Goal: Navigation & Orientation: Find specific page/section

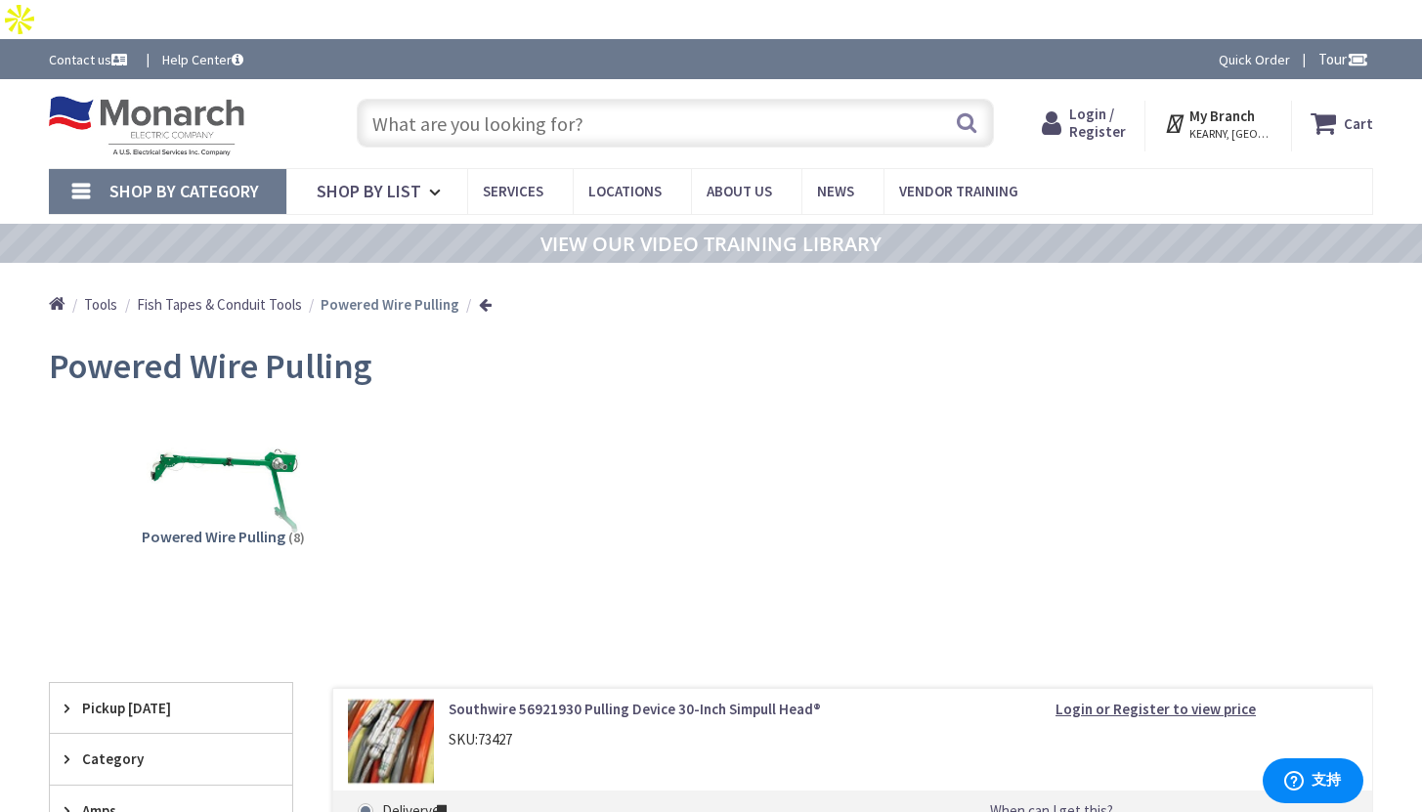
click at [199, 96] on img at bounding box center [146, 126] width 195 height 61
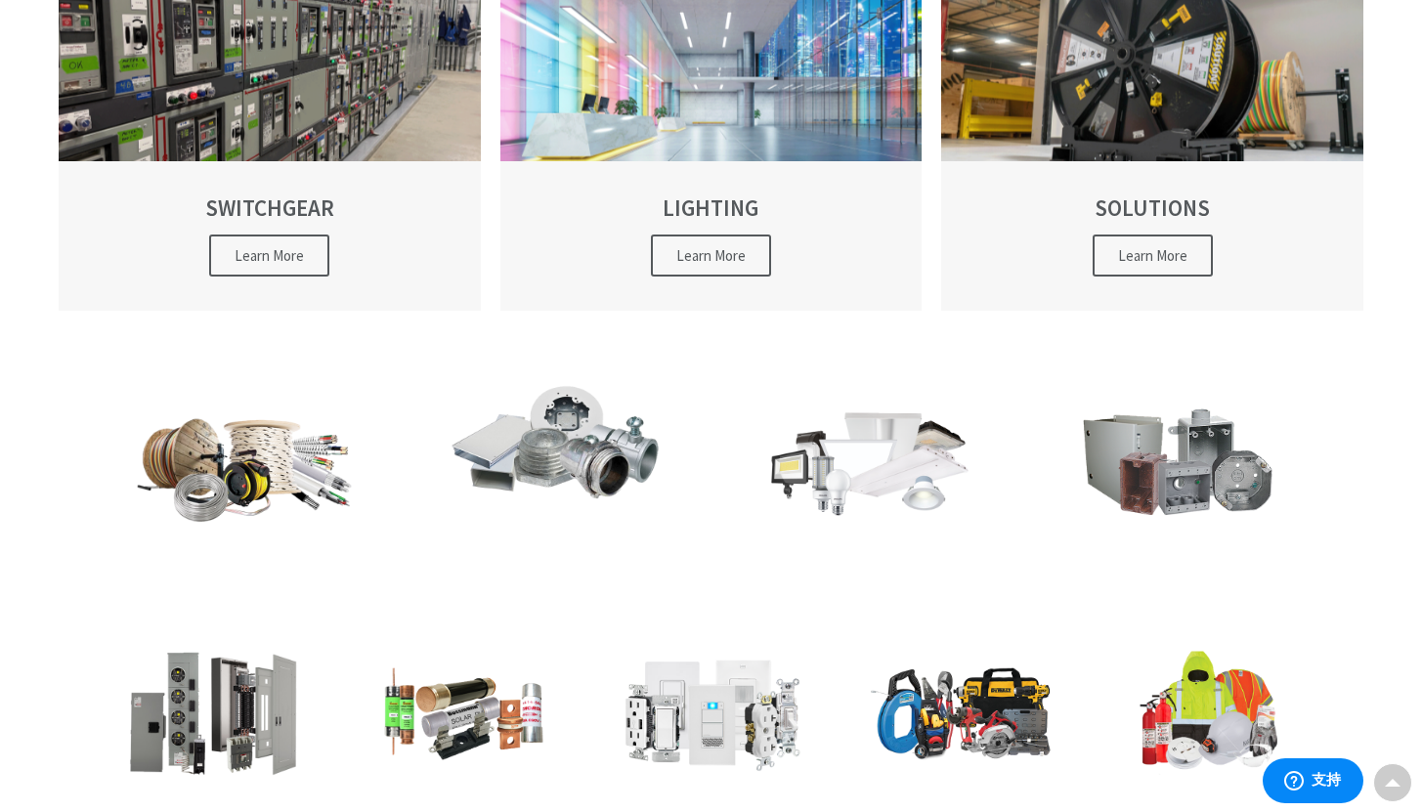
scroll to position [881, 0]
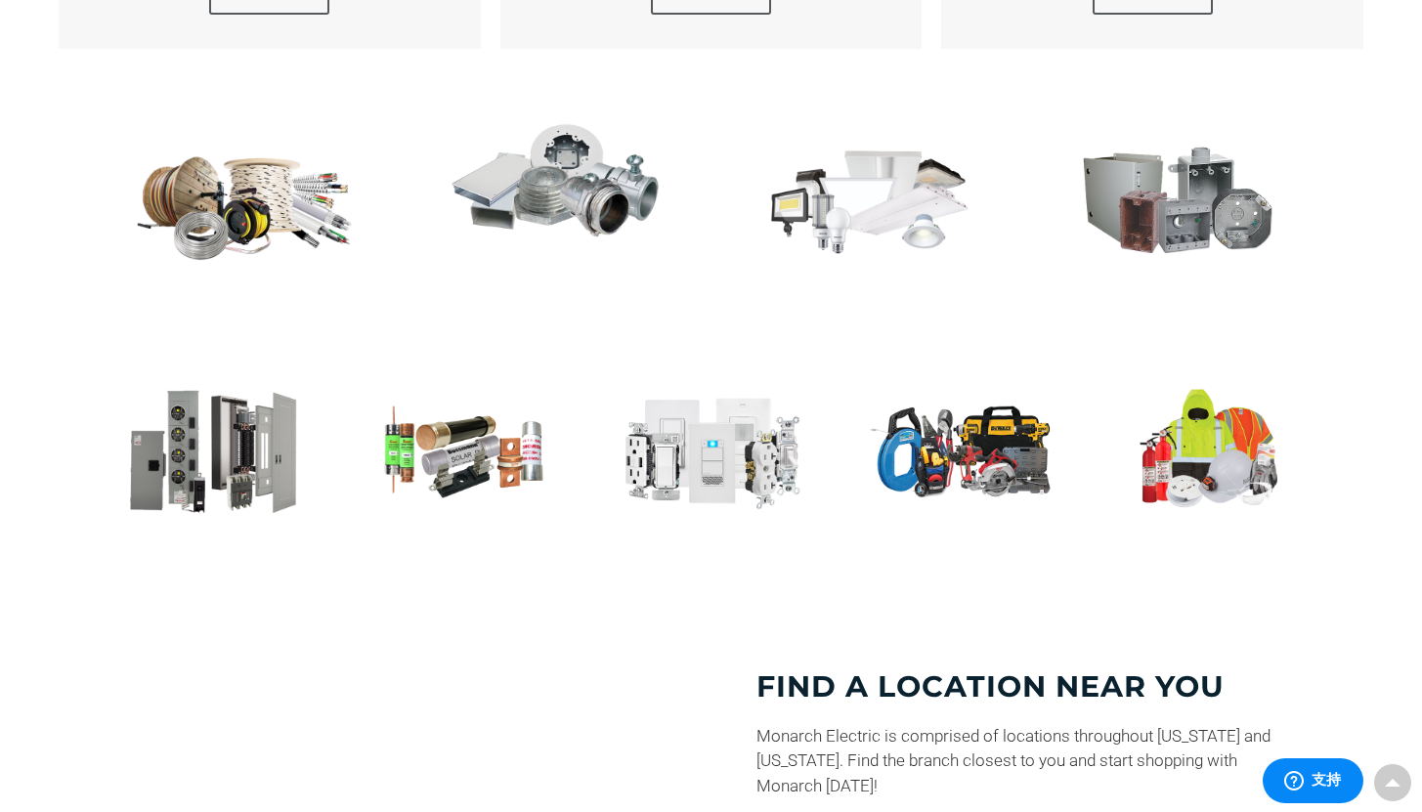
click at [607, 130] on img at bounding box center [556, 177] width 225 height 131
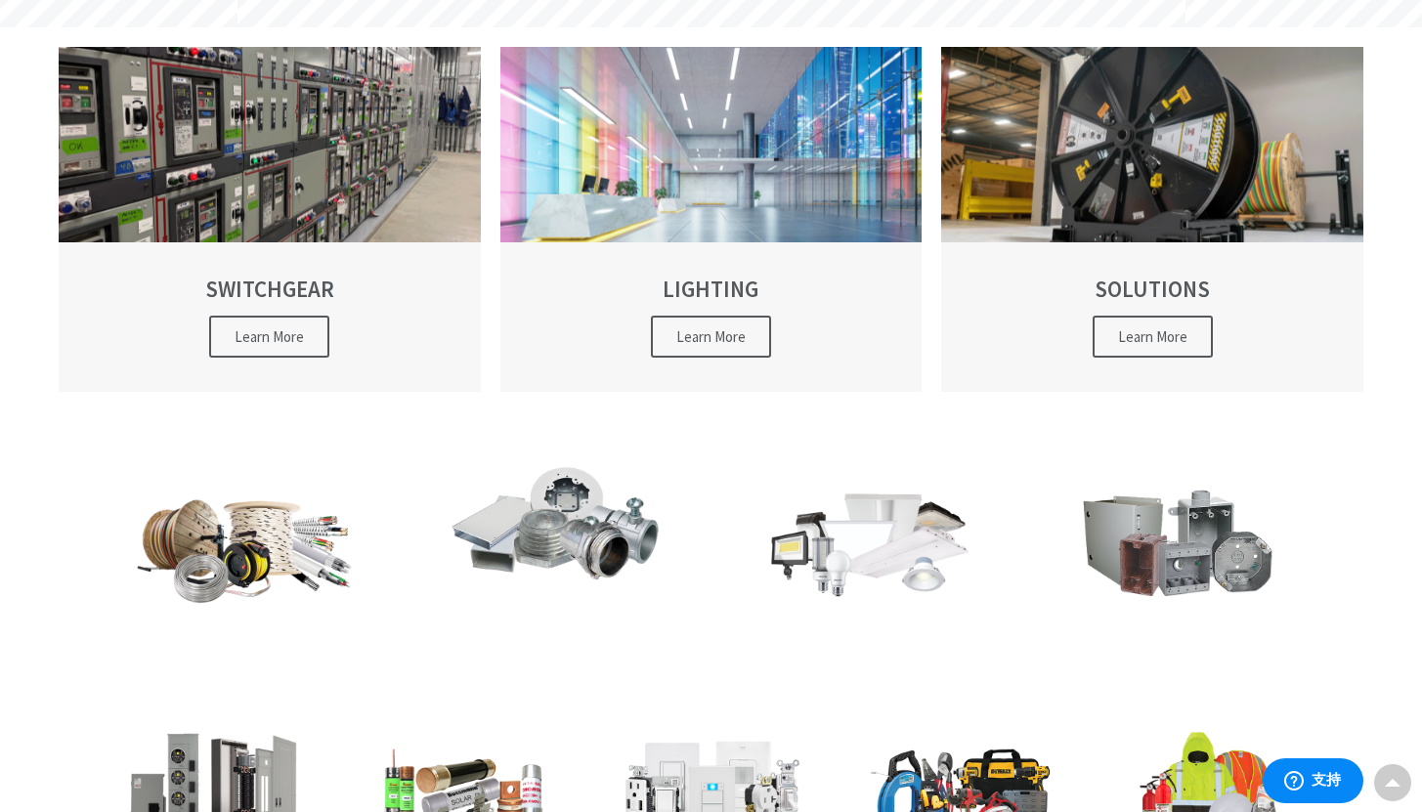
scroll to position [534, 0]
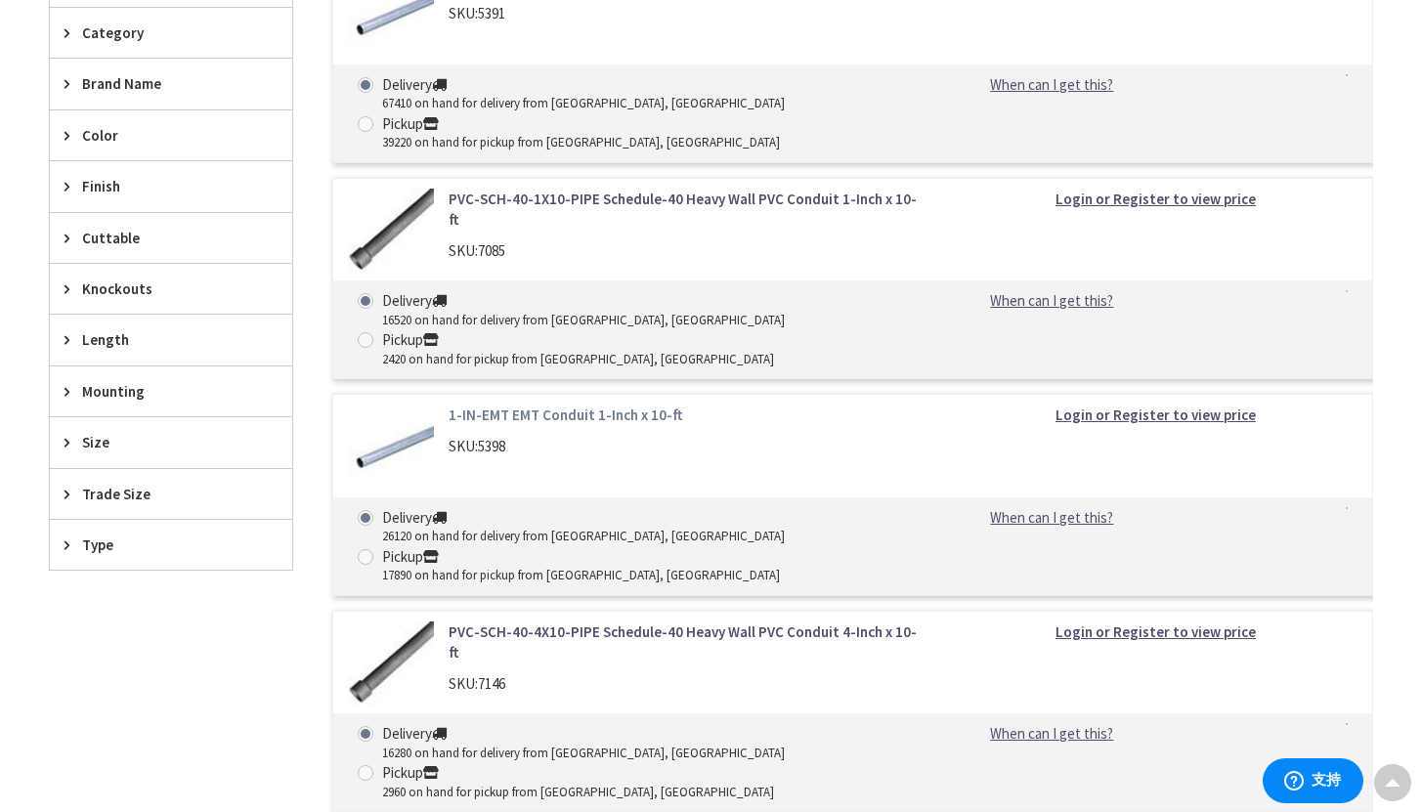
scroll to position [823, 0]
